Goal: Information Seeking & Learning: Learn about a topic

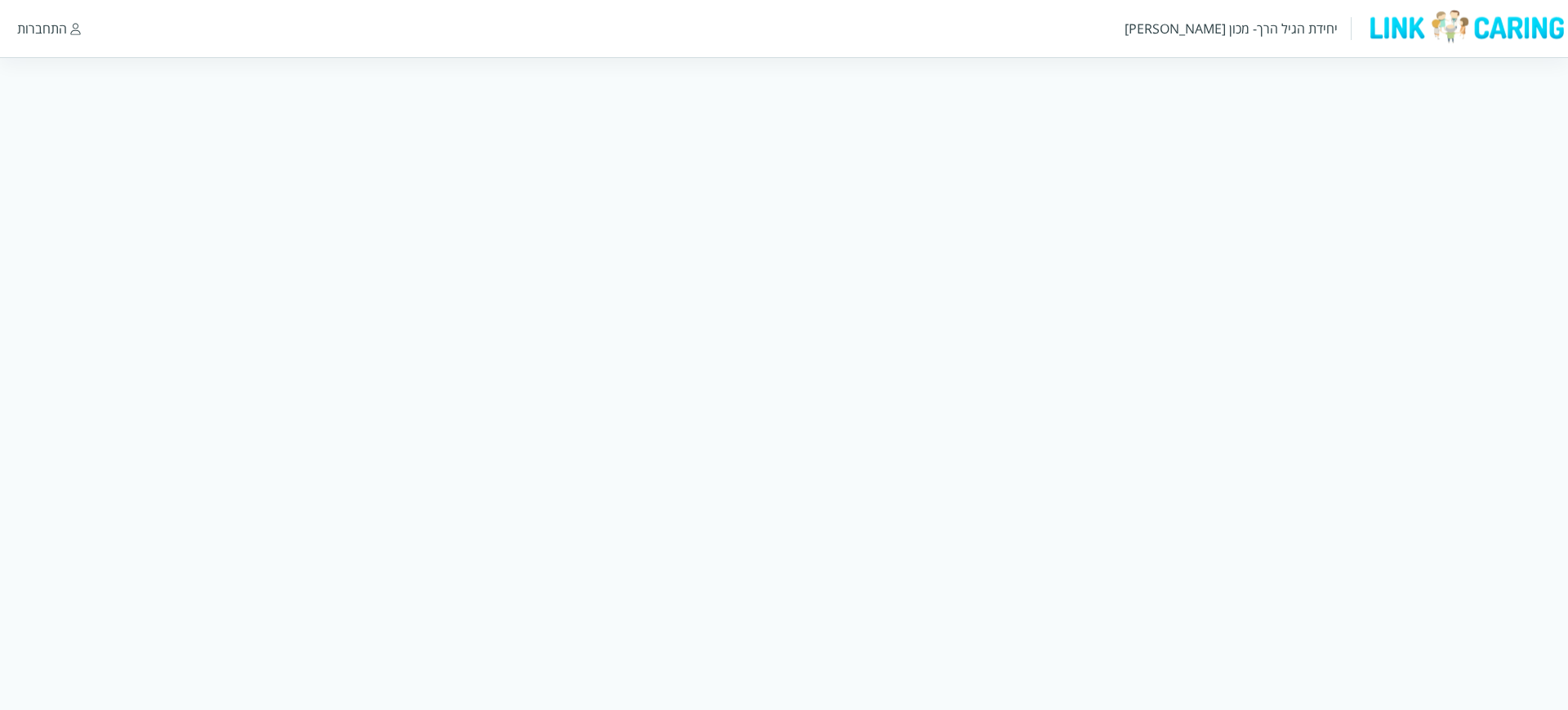
click at [50, 25] on div "התחברות" at bounding box center [42, 28] width 50 height 18
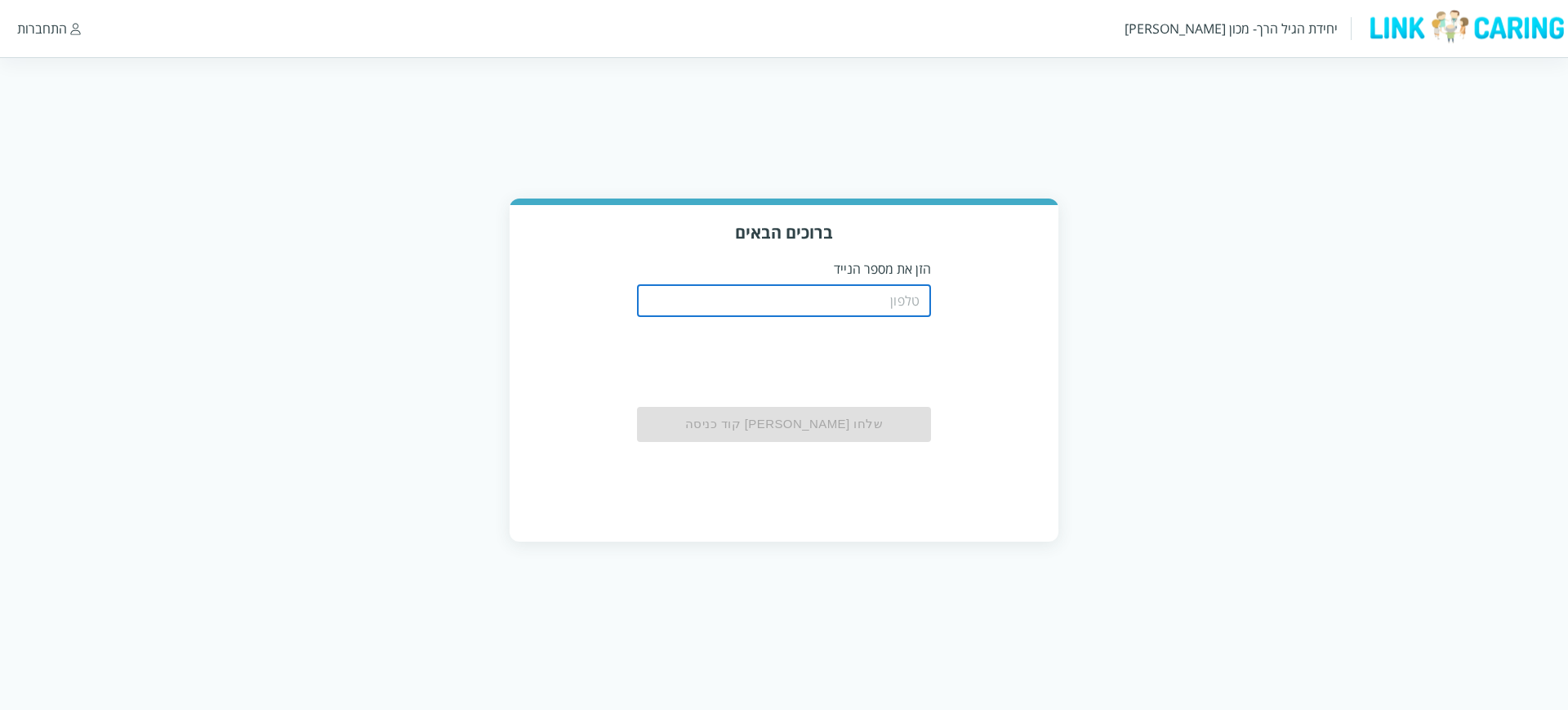
click at [811, 297] on input "tel" at bounding box center [784, 301] width 294 height 33
paste input "0544499999"
type input "0544499999"
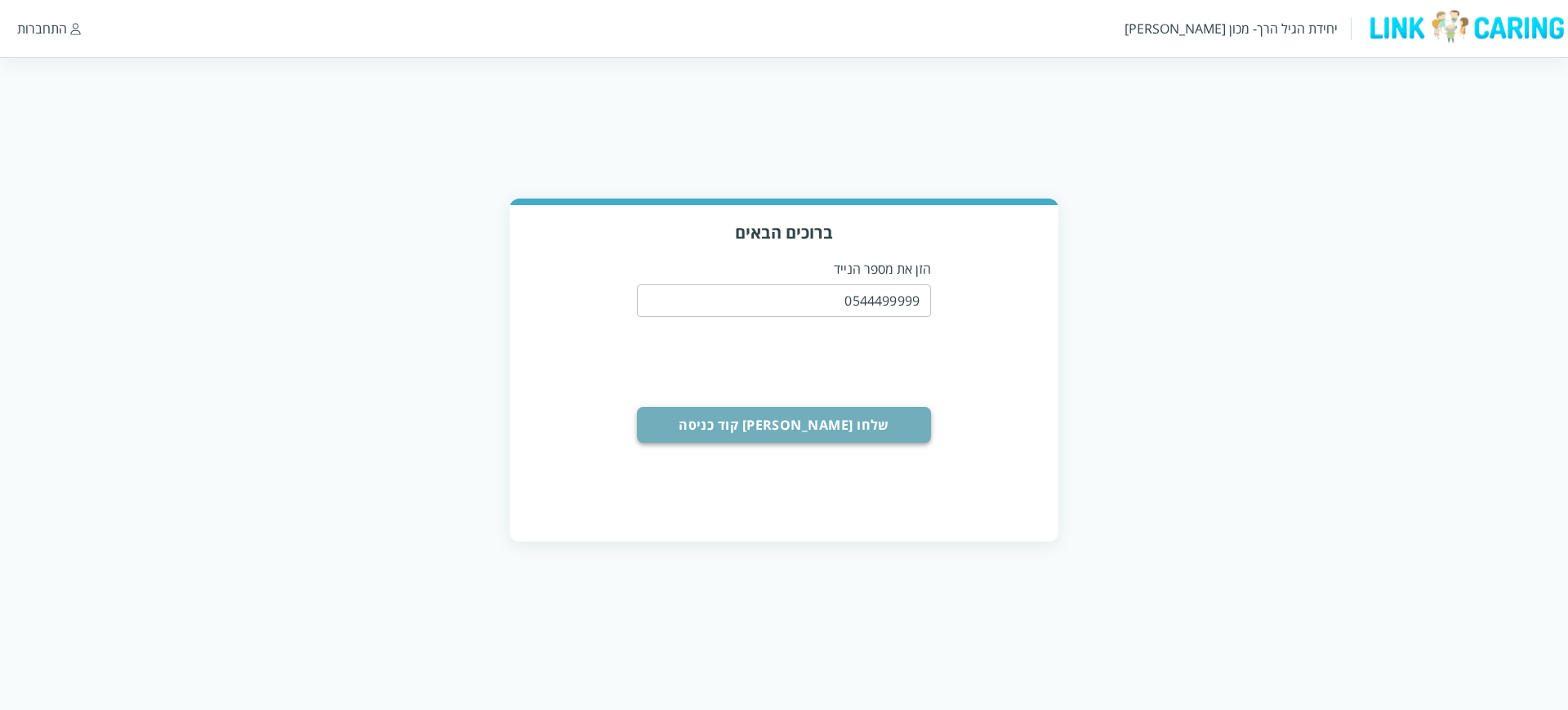
click at [774, 427] on button "שלחו [PERSON_NAME] קוד כניסה" at bounding box center [784, 425] width 294 height 36
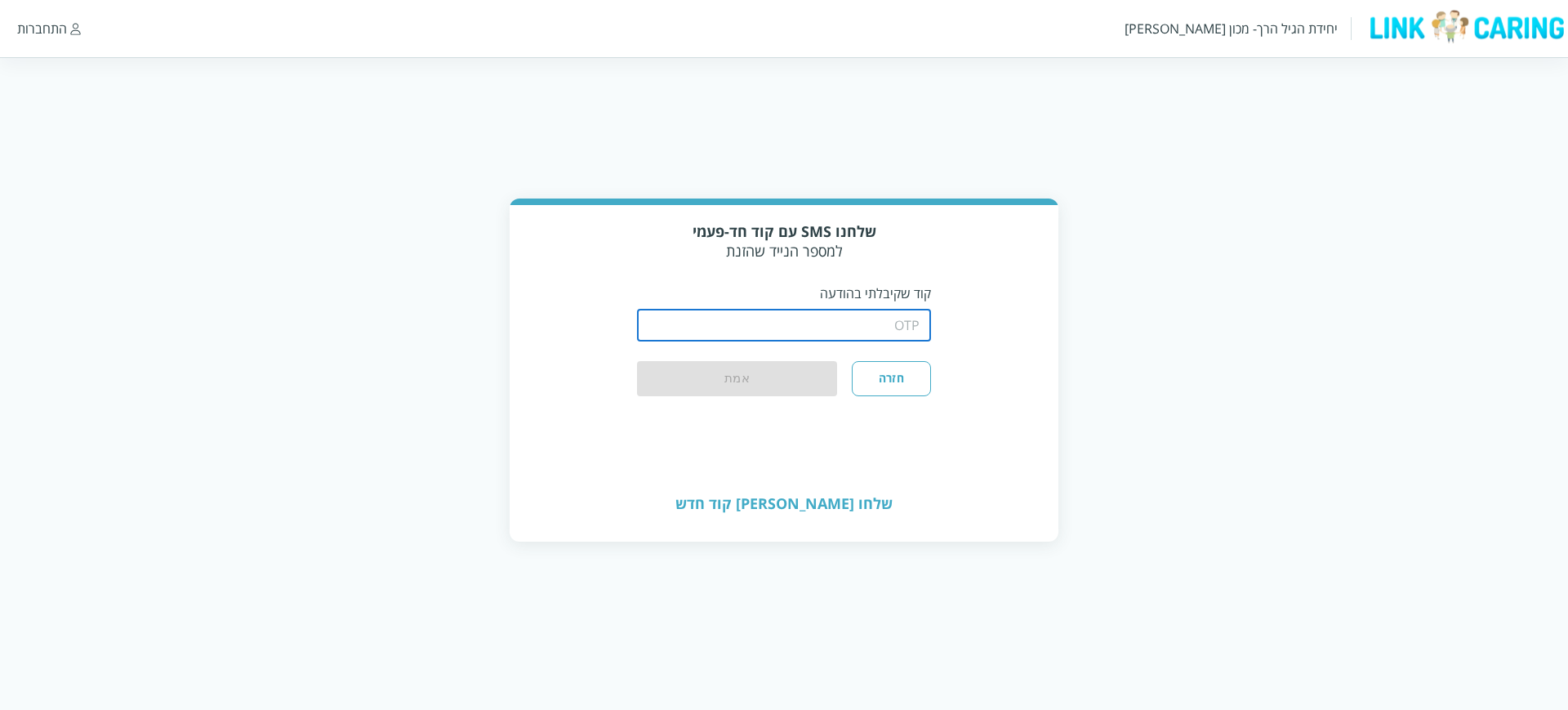
click at [869, 321] on input "string" at bounding box center [784, 325] width 294 height 33
type input "1234"
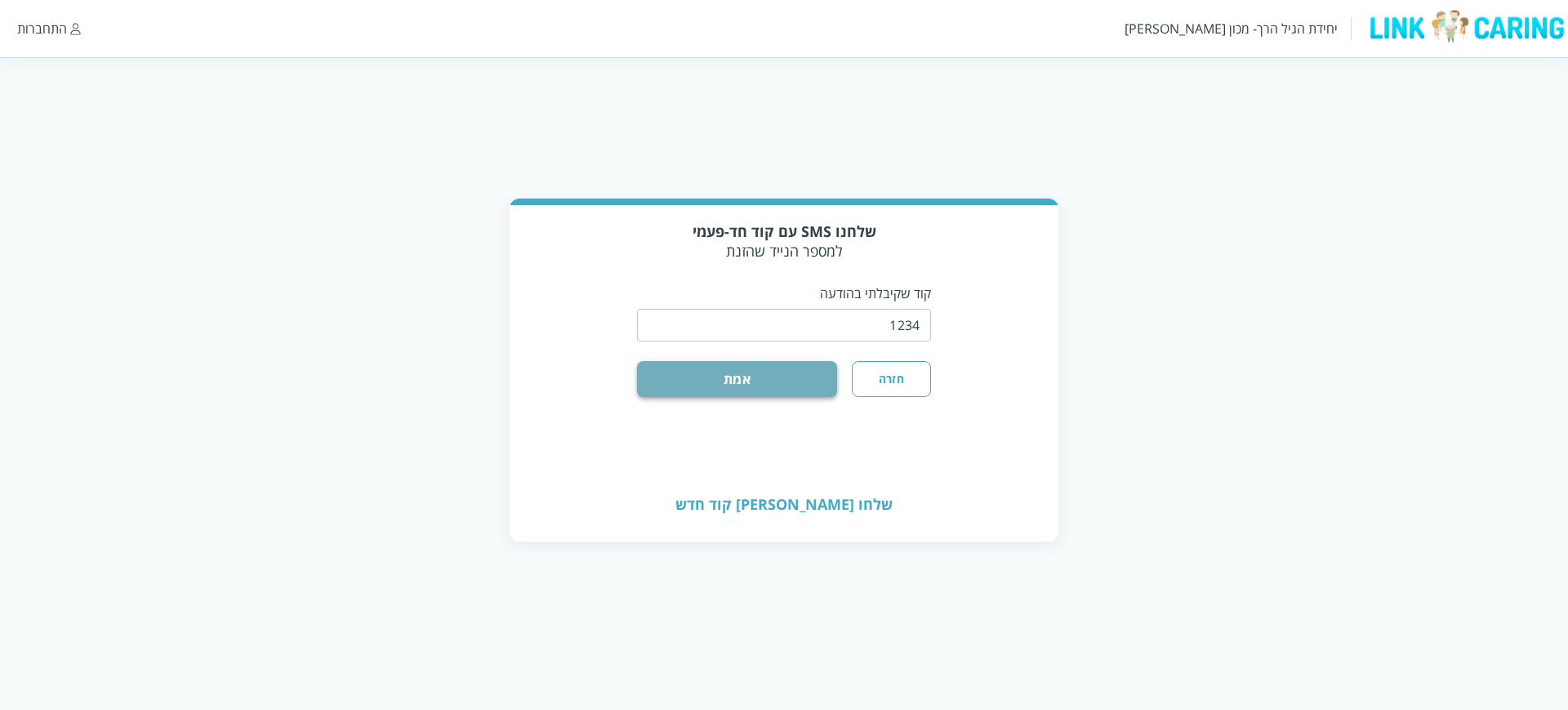
click at [721, 376] on button "אמת" at bounding box center [737, 379] width 200 height 36
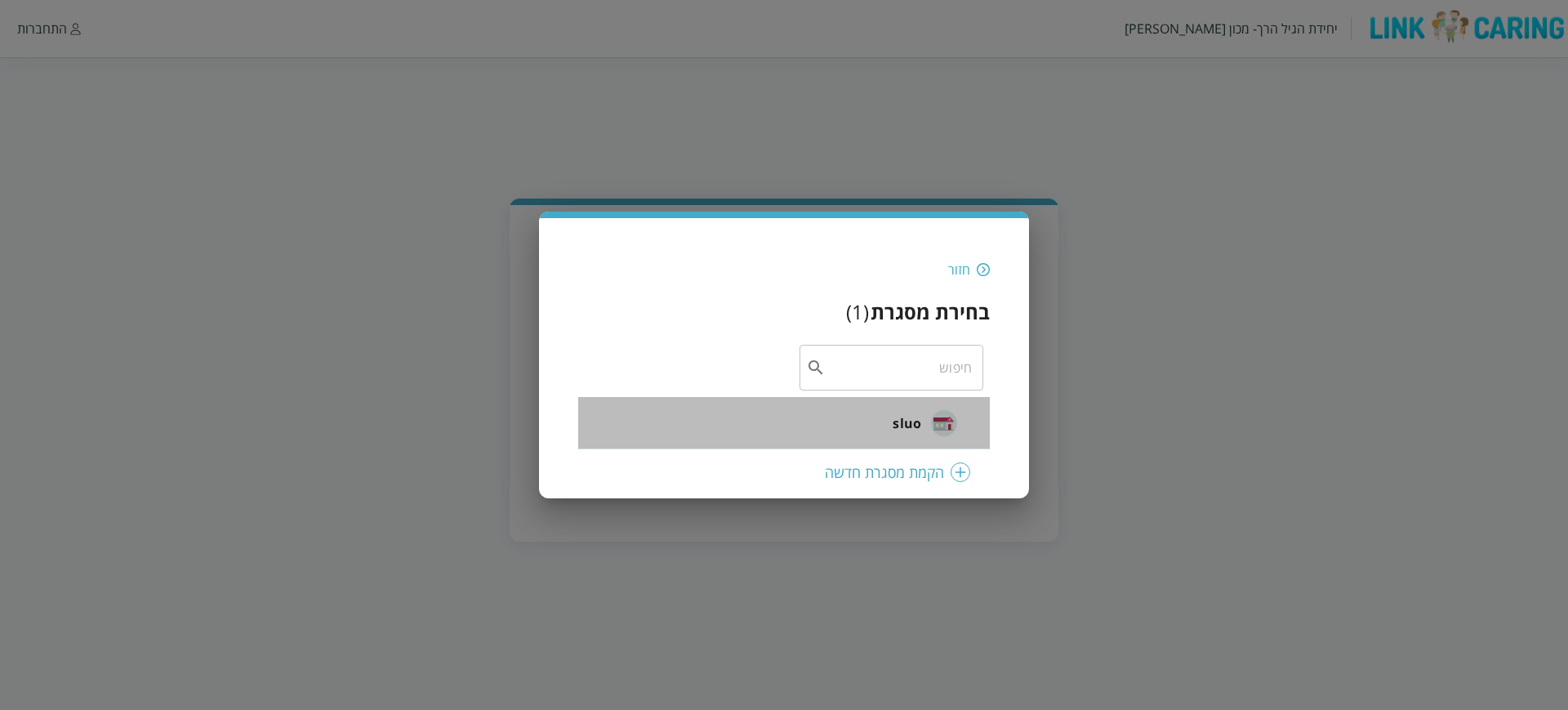
click at [901, 423] on span "sluo" at bounding box center [906, 423] width 28 height 20
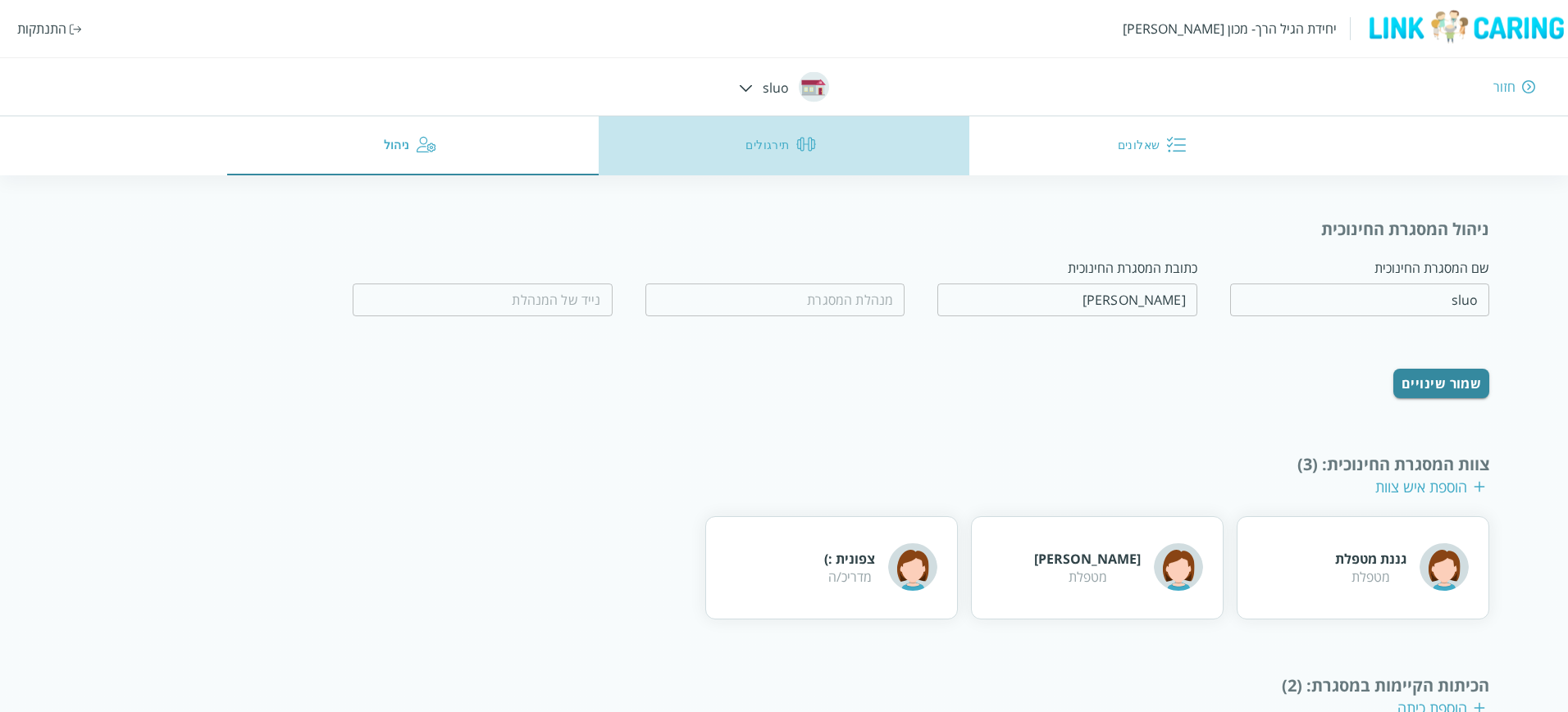
click at [791, 147] on button "תירגולים" at bounding box center [784, 146] width 372 height 59
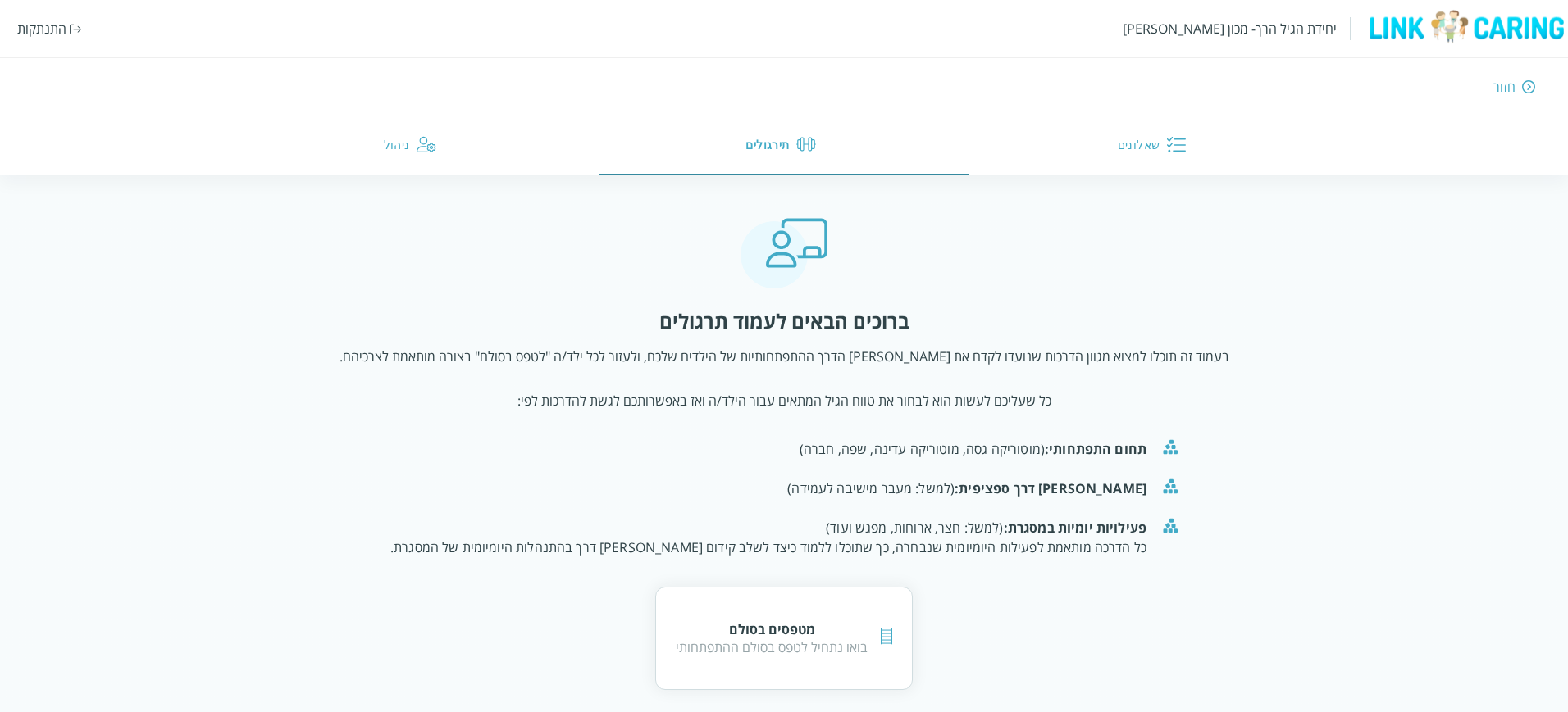
scroll to position [10, 0]
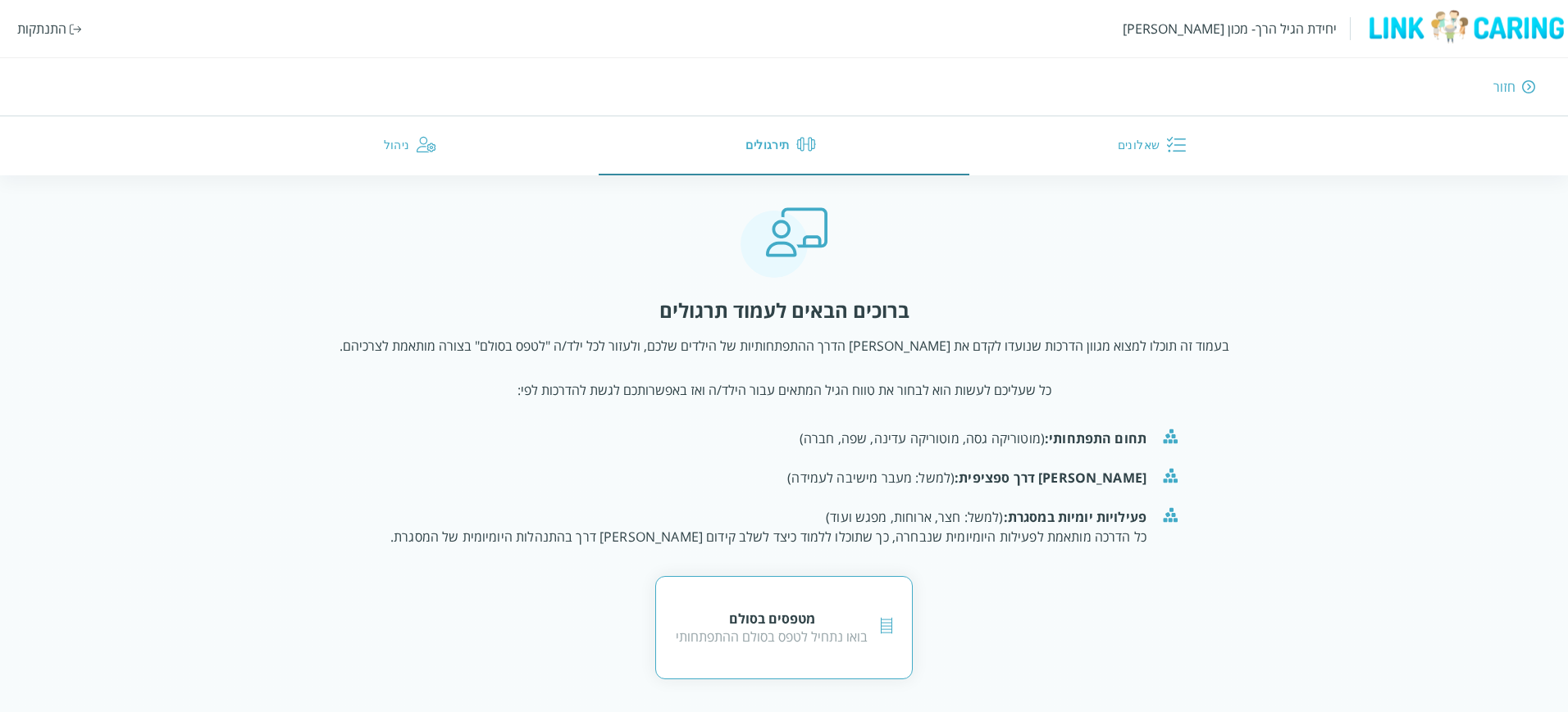
click at [781, 638] on div "בואו נתחיל לטפס בסולם ההתפתחותי" at bounding box center [771, 636] width 191 height 18
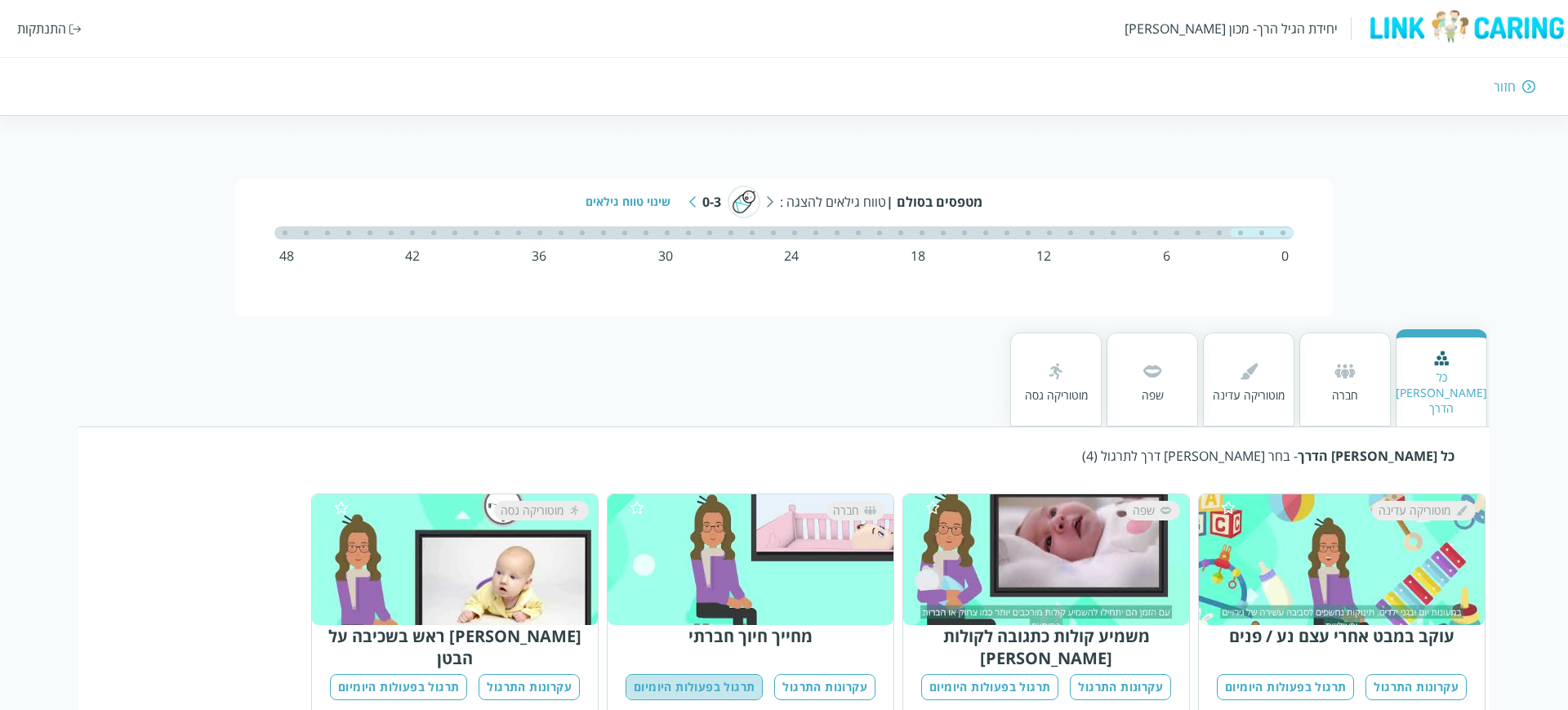
click at [722, 674] on button "תרגול בפעולות היומיום" at bounding box center [694, 687] width 137 height 27
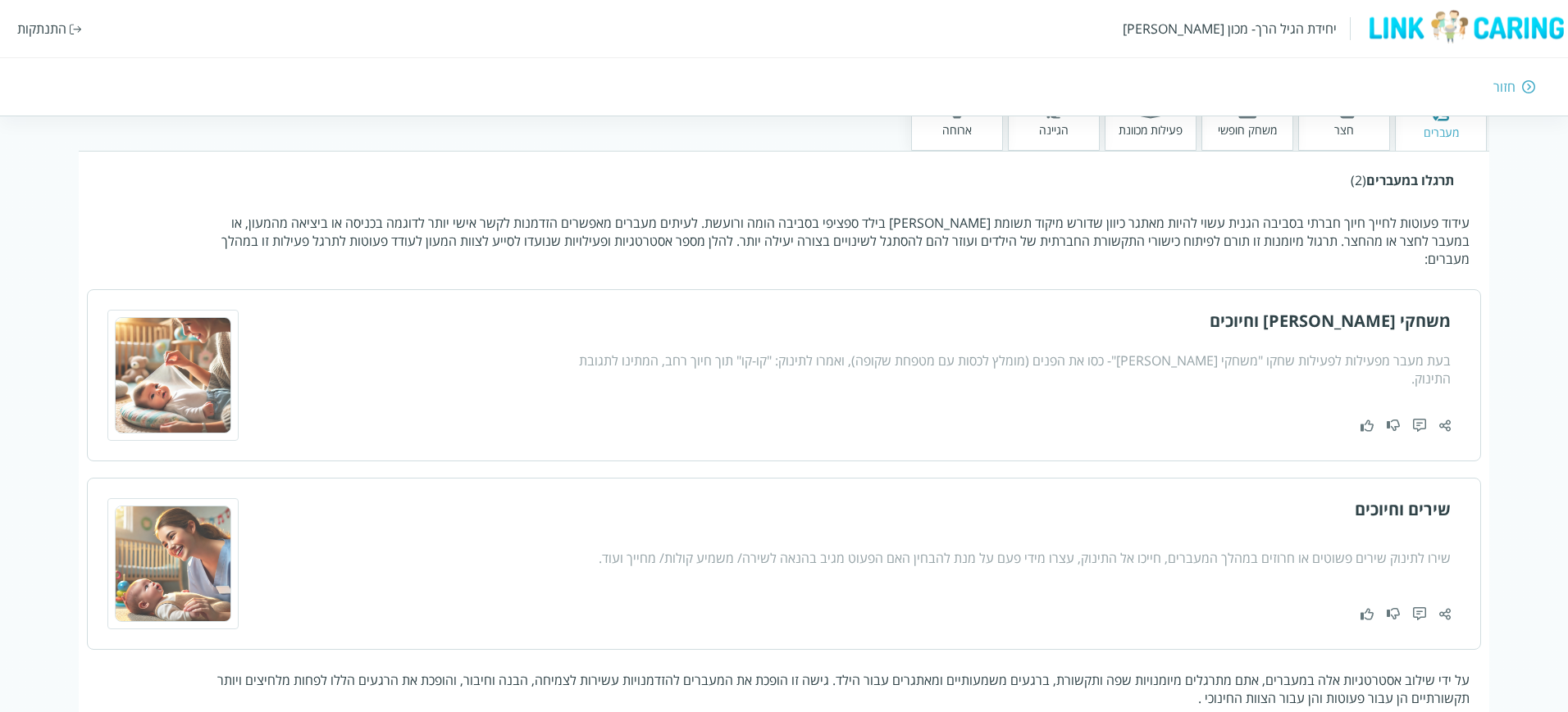
scroll to position [409, 0]
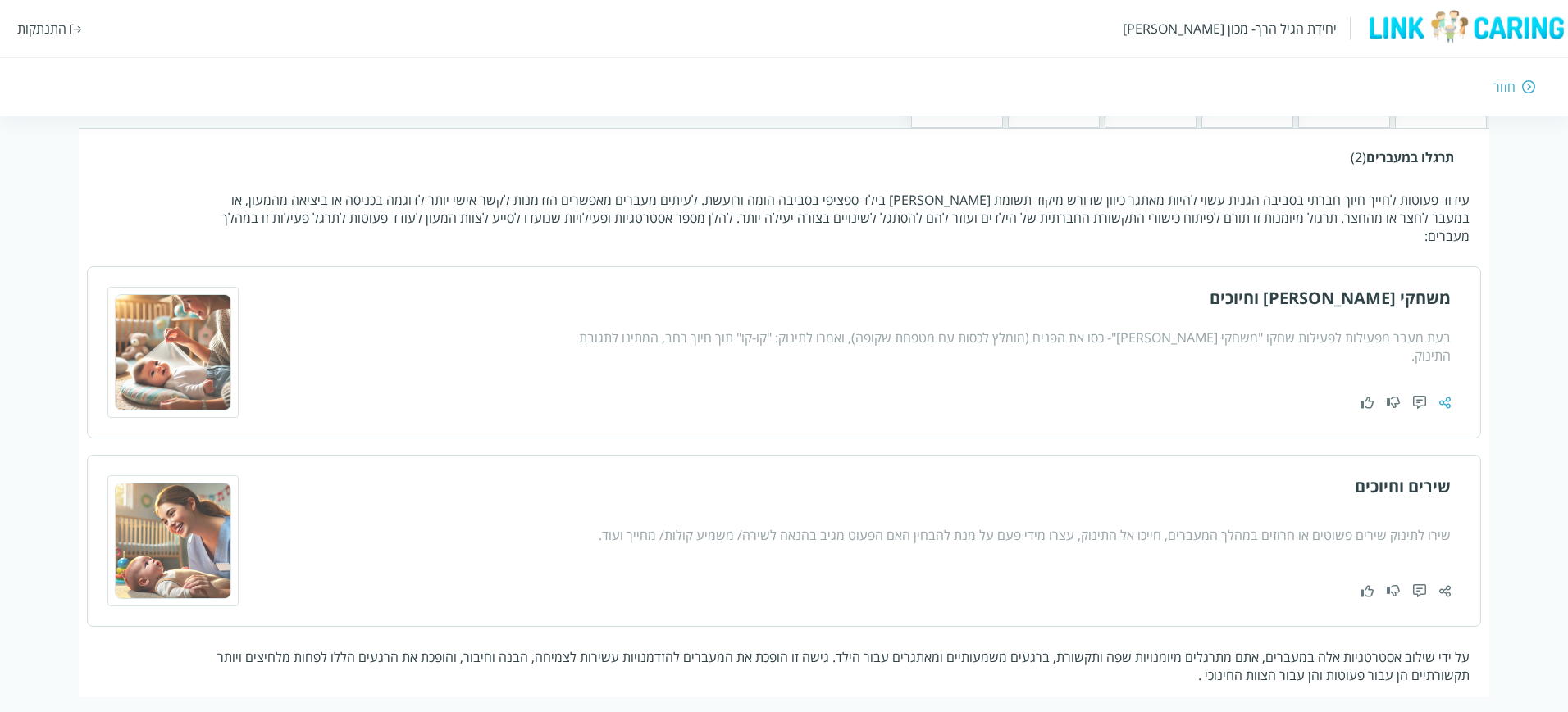
click at [1442, 396] on img at bounding box center [1445, 403] width 11 height 14
click at [1446, 396] on img at bounding box center [1445, 403] width 11 height 14
